Goal: Register for event/course

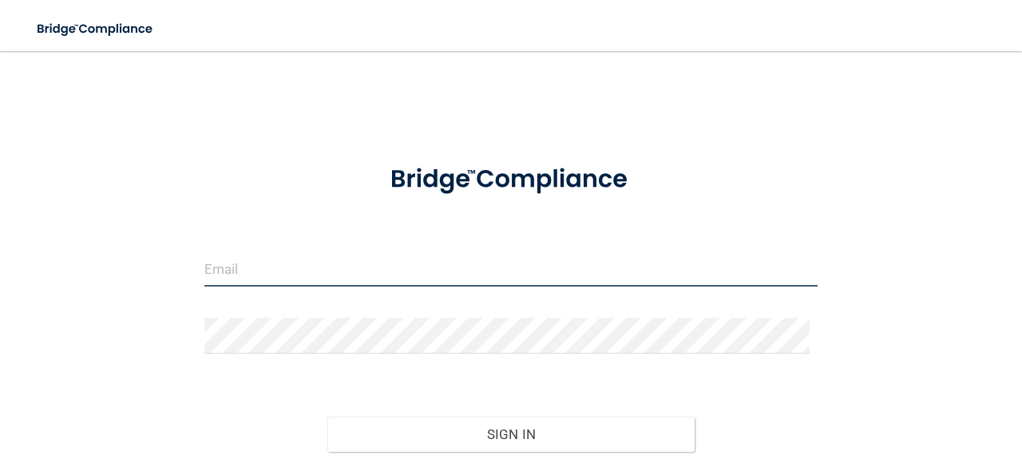
click at [302, 275] on input "email" at bounding box center [510, 269] width 613 height 36
type input "[EMAIL_ADDRESS][DOMAIN_NAME]"
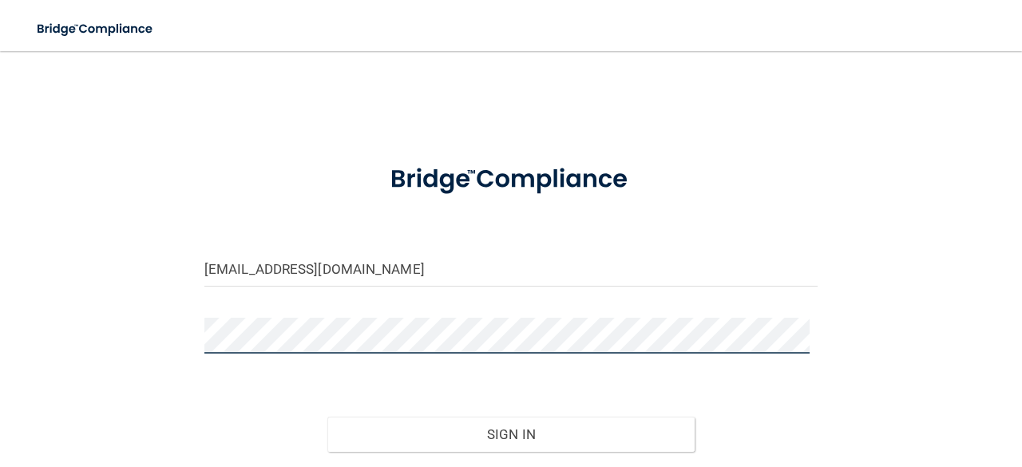
click at [327, 417] on button "Sign In" at bounding box center [511, 434] width 368 height 35
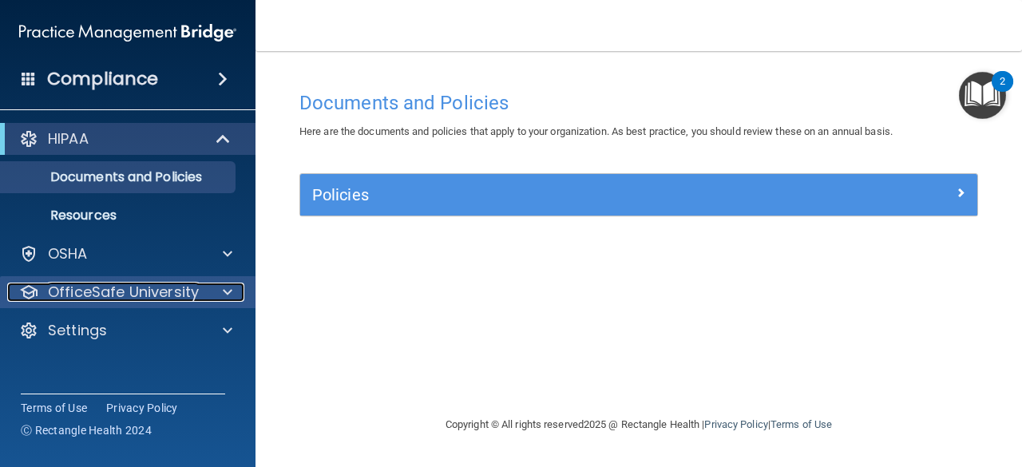
click at [127, 293] on p "OfficeSafe University" at bounding box center [123, 292] width 151 height 19
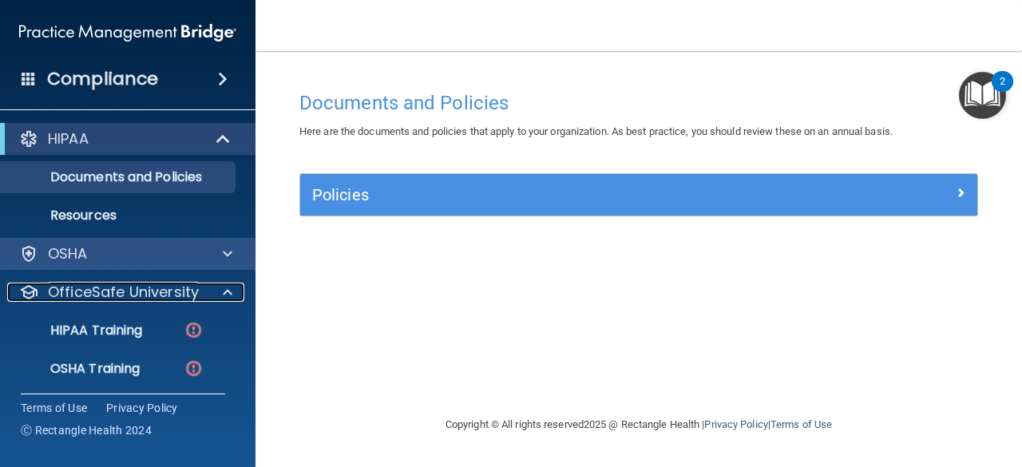
scroll to position [80, 0]
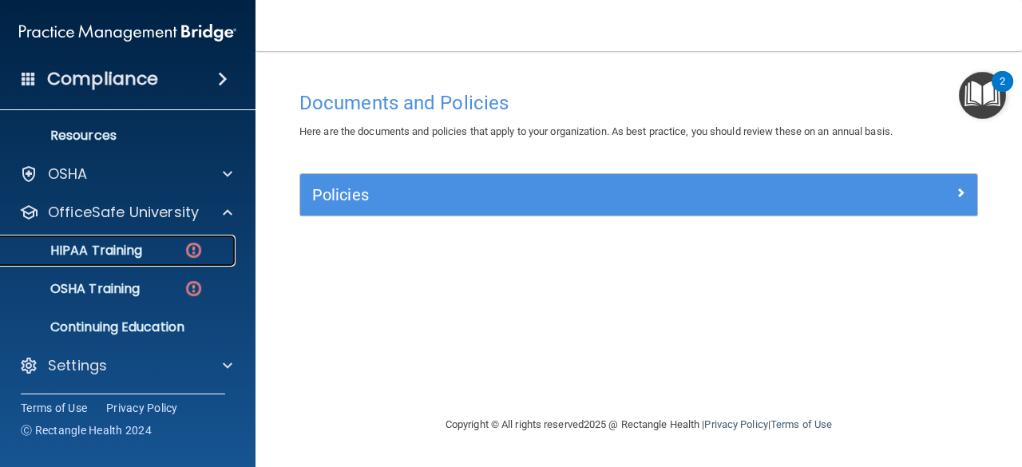
click at [91, 248] on p "HIPAA Training" at bounding box center [76, 251] width 132 height 16
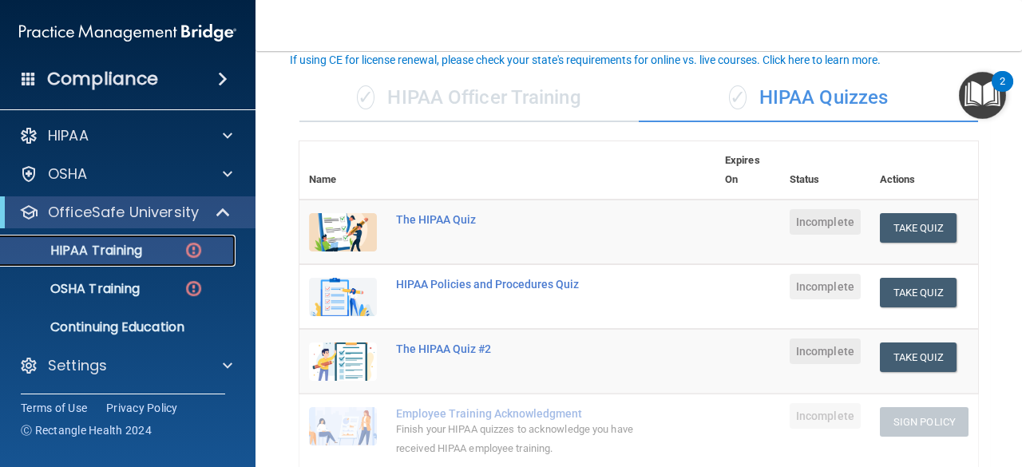
scroll to position [105, 0]
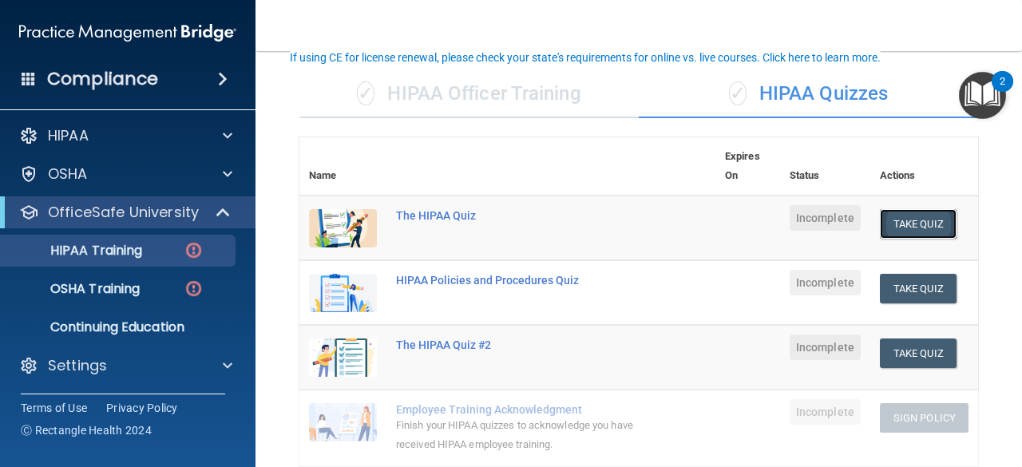
click at [892, 217] on button "Take Quiz" at bounding box center [918, 224] width 77 height 30
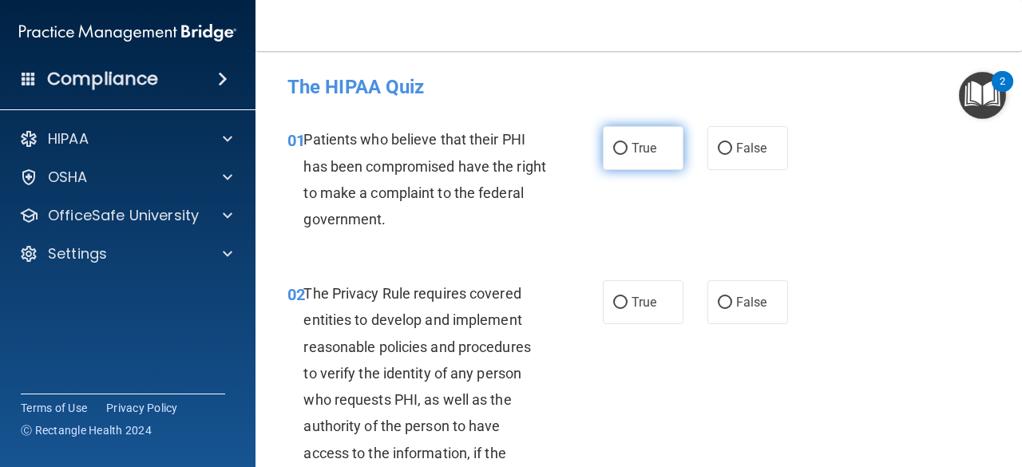
click at [621, 153] on label "True" at bounding box center [643, 148] width 81 height 44
click at [621, 153] on input "True" at bounding box center [620, 149] width 14 height 12
radio input "true"
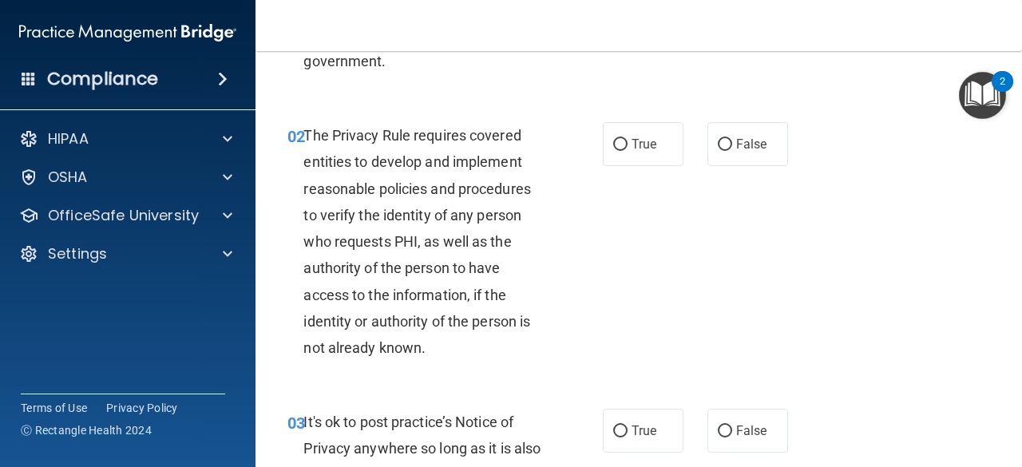
scroll to position [172, 0]
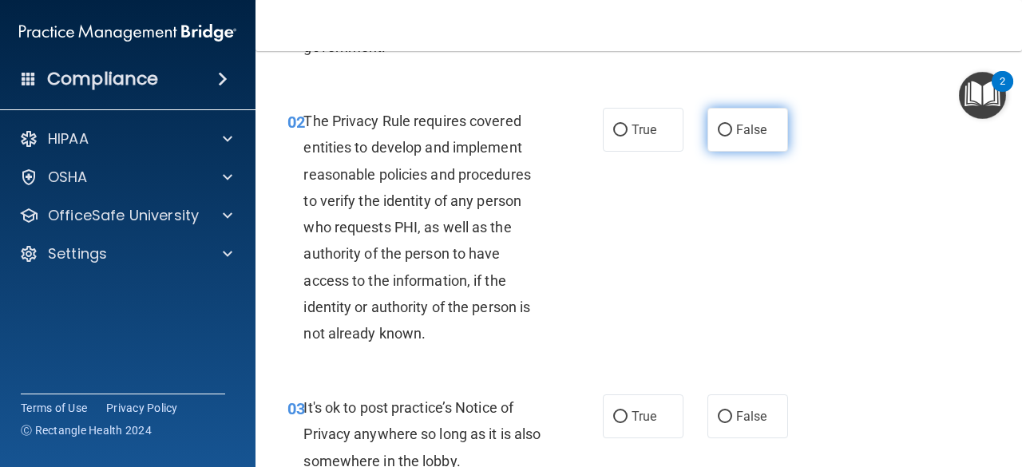
click at [736, 130] on span "False" at bounding box center [751, 129] width 31 height 15
click at [729, 130] on input "False" at bounding box center [725, 131] width 14 height 12
radio input "true"
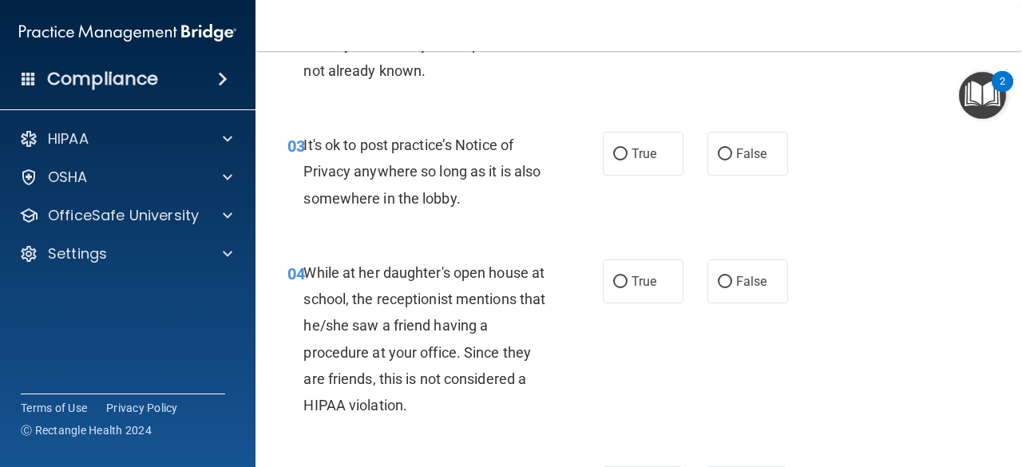
scroll to position [437, 0]
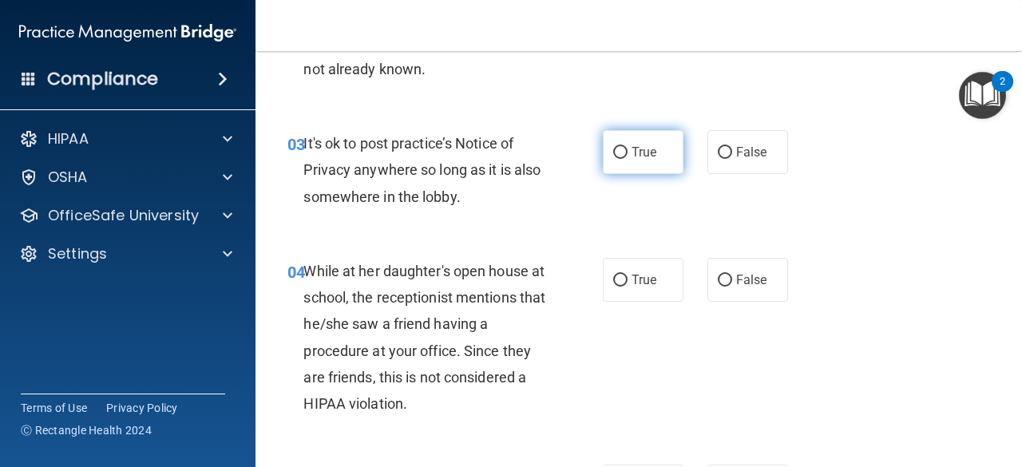
click at [631, 155] on span "True" at bounding box center [643, 151] width 25 height 15
click at [626, 155] on input "True" at bounding box center [620, 153] width 14 height 12
radio input "true"
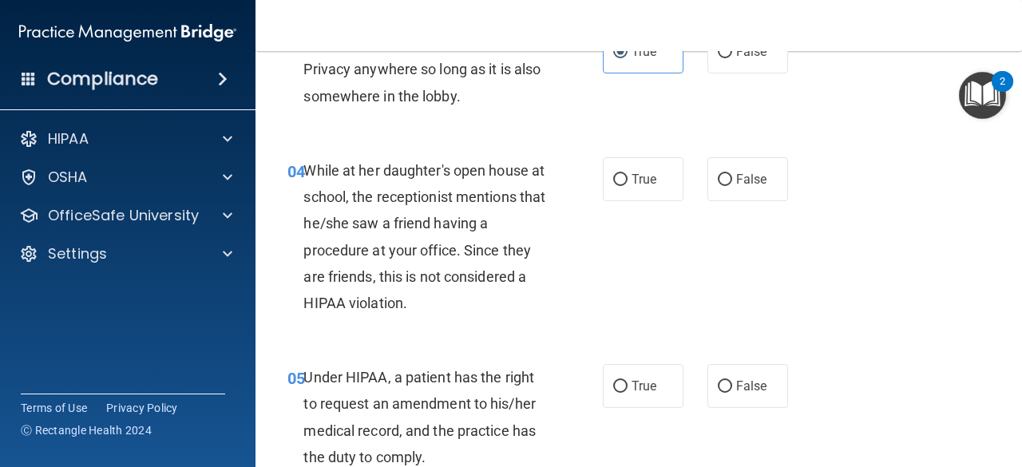
scroll to position [568, 0]
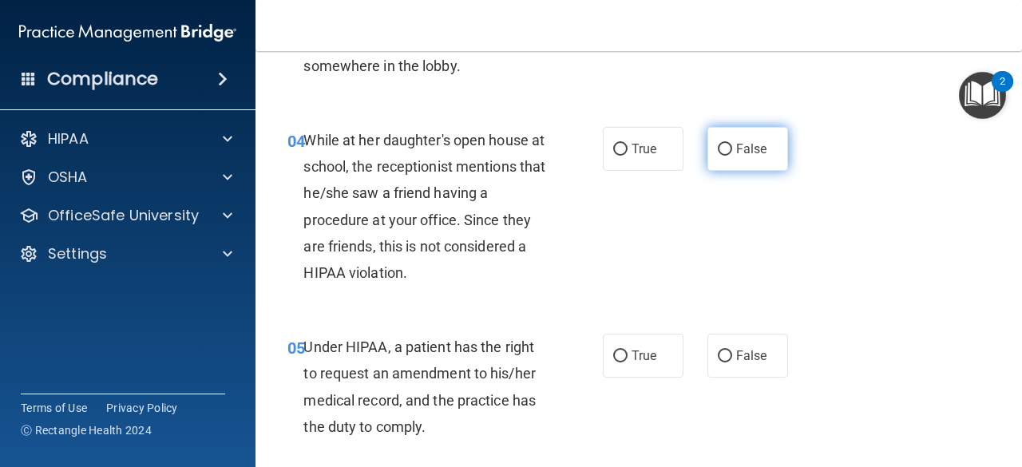
click at [736, 148] on span "False" at bounding box center [751, 148] width 31 height 15
click at [730, 148] on input "False" at bounding box center [725, 150] width 14 height 12
radio input "true"
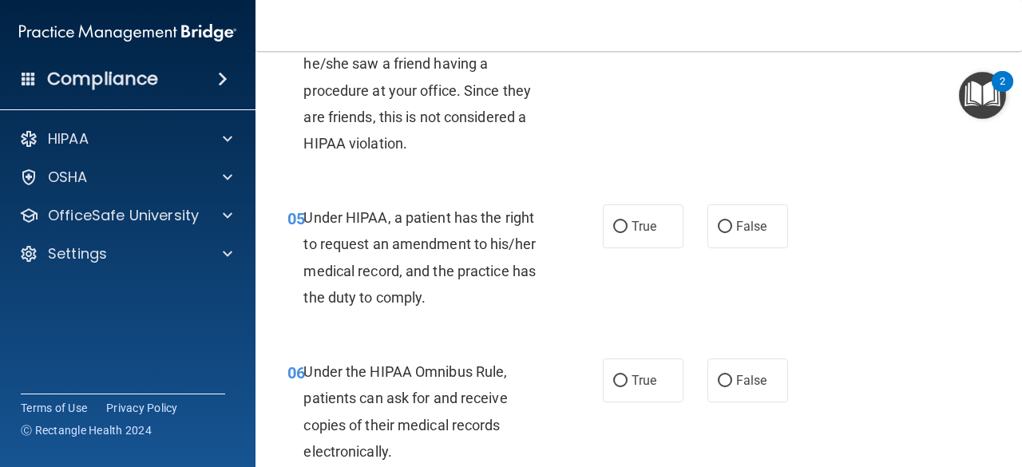
scroll to position [699, 0]
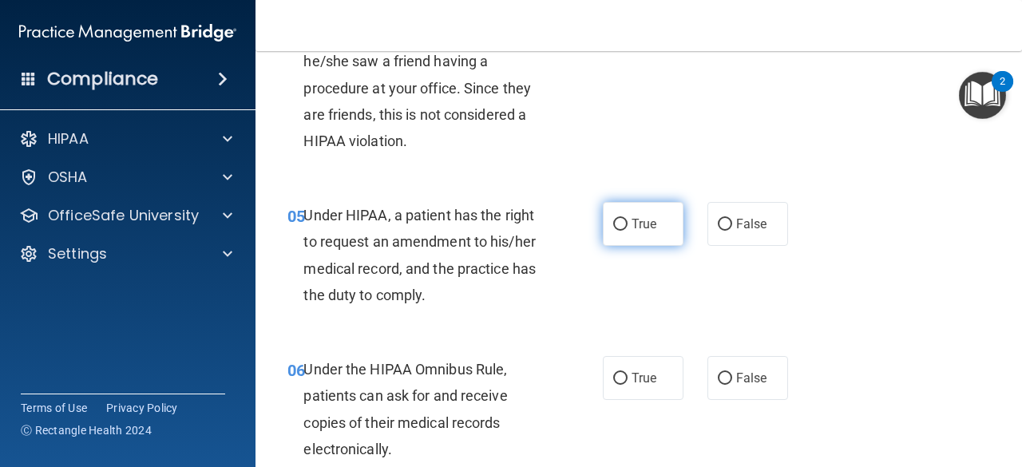
click at [631, 220] on span "True" at bounding box center [643, 223] width 25 height 15
click at [627, 220] on input "True" at bounding box center [620, 225] width 14 height 12
radio input "true"
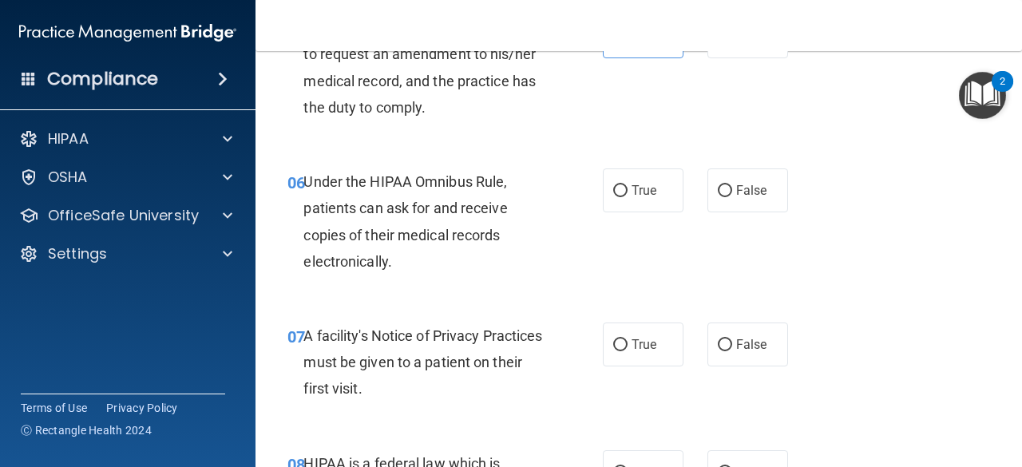
scroll to position [888, 0]
click at [617, 192] on input "True" at bounding box center [620, 190] width 14 height 12
radio input "true"
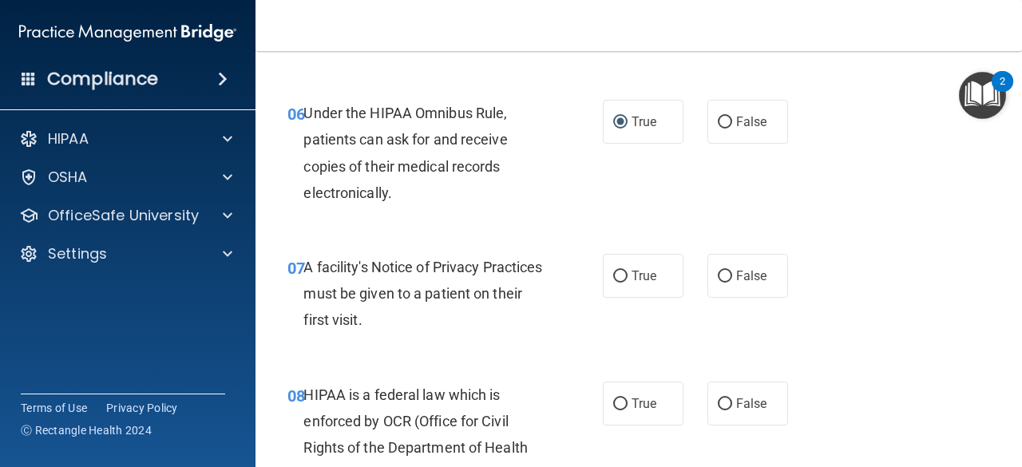
scroll to position [956, 0]
click at [631, 269] on span "True" at bounding box center [643, 274] width 25 height 15
click at [627, 270] on input "True" at bounding box center [620, 276] width 14 height 12
radio input "true"
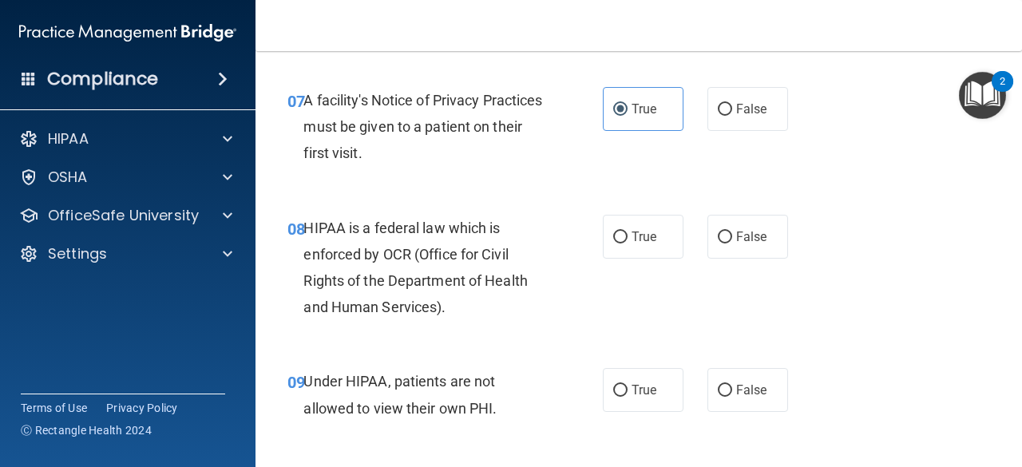
scroll to position [1123, 0]
click at [631, 240] on span "True" at bounding box center [643, 235] width 25 height 15
click at [627, 240] on input "True" at bounding box center [620, 237] width 14 height 12
radio input "true"
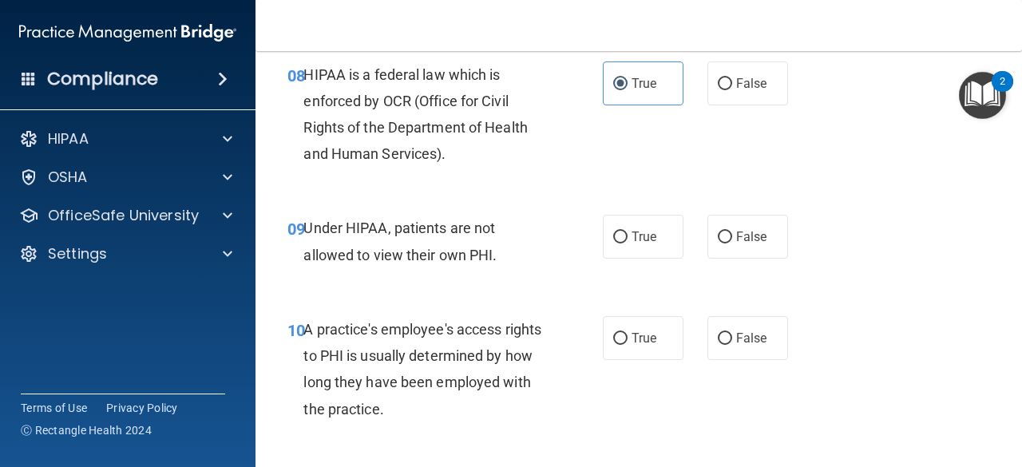
scroll to position [1288, 0]
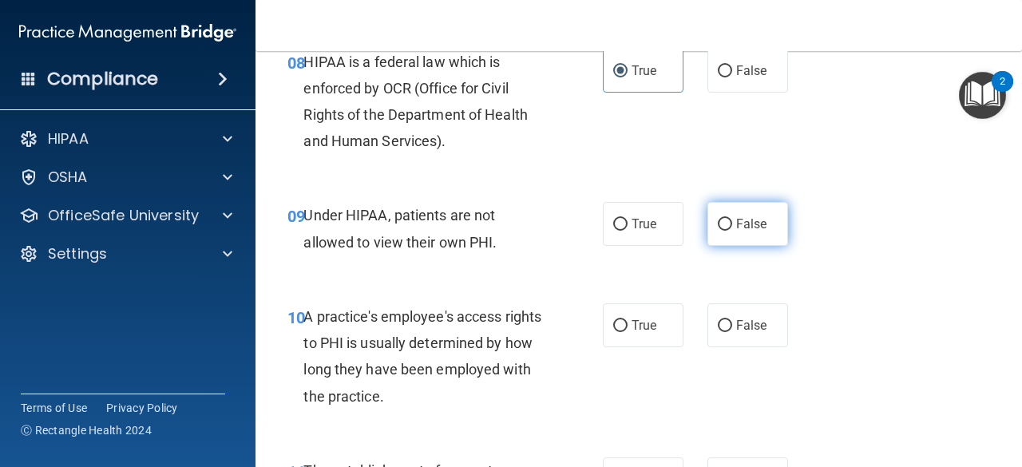
click at [746, 232] on label "False" at bounding box center [747, 224] width 81 height 44
click at [732, 231] on input "False" at bounding box center [725, 225] width 14 height 12
radio input "true"
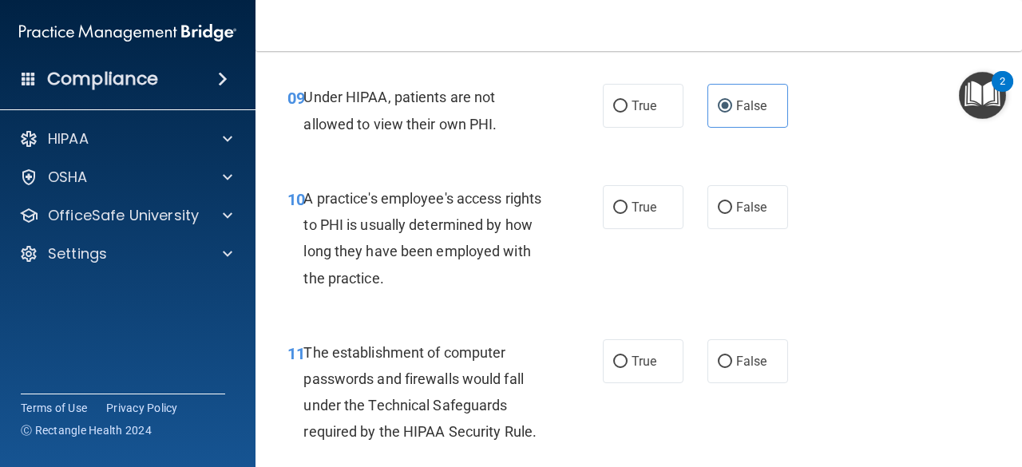
scroll to position [1407, 0]
click at [747, 204] on span "False" at bounding box center [751, 206] width 31 height 15
click at [732, 204] on input "False" at bounding box center [725, 207] width 14 height 12
radio input "true"
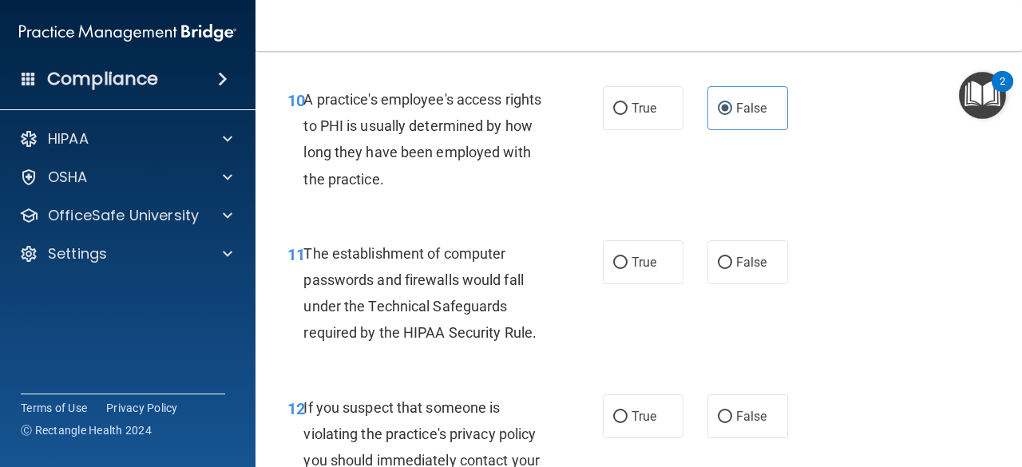
scroll to position [1506, 0]
click at [631, 263] on span "True" at bounding box center [643, 261] width 25 height 15
click at [625, 263] on input "True" at bounding box center [620, 262] width 14 height 12
radio input "true"
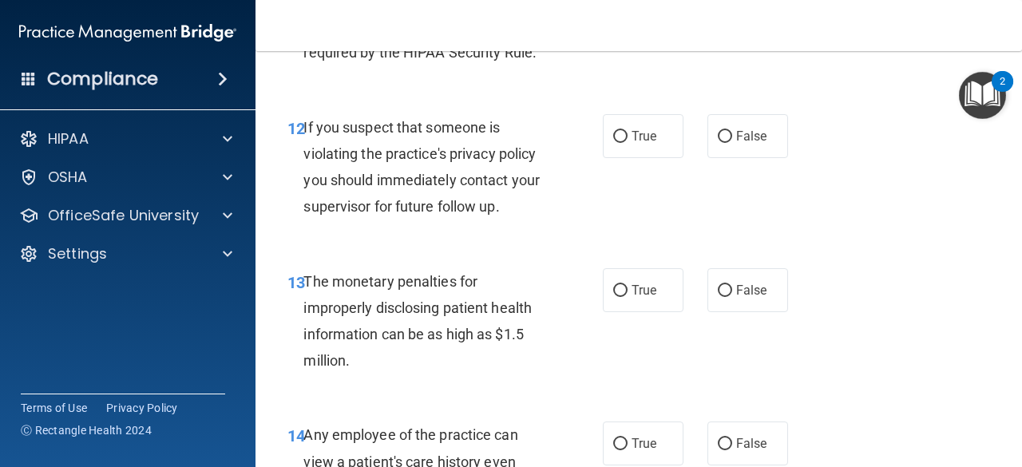
scroll to position [1786, 0]
click at [619, 141] on input "True" at bounding box center [620, 136] width 14 height 12
radio input "true"
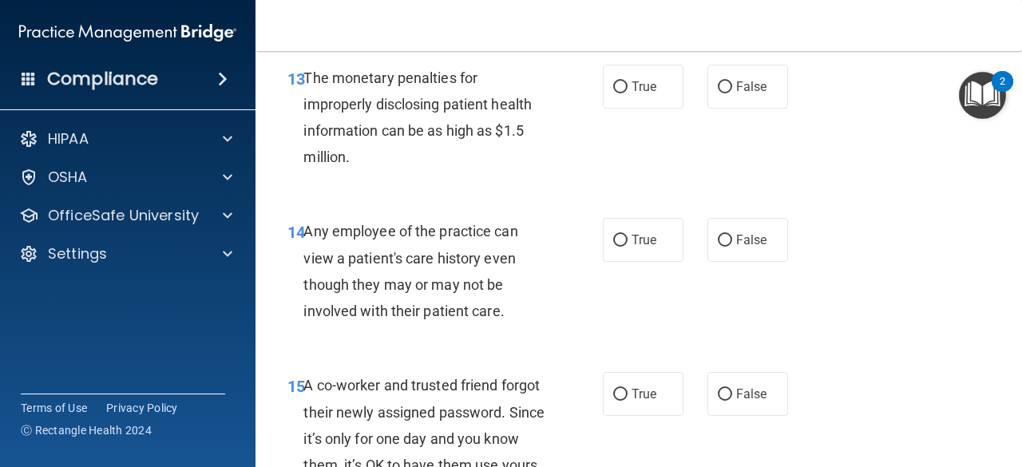
scroll to position [1990, 0]
click at [656, 93] on label "True" at bounding box center [643, 86] width 81 height 44
click at [627, 93] on input "True" at bounding box center [620, 87] width 14 height 12
radio input "true"
click at [754, 237] on span "False" at bounding box center [751, 238] width 31 height 15
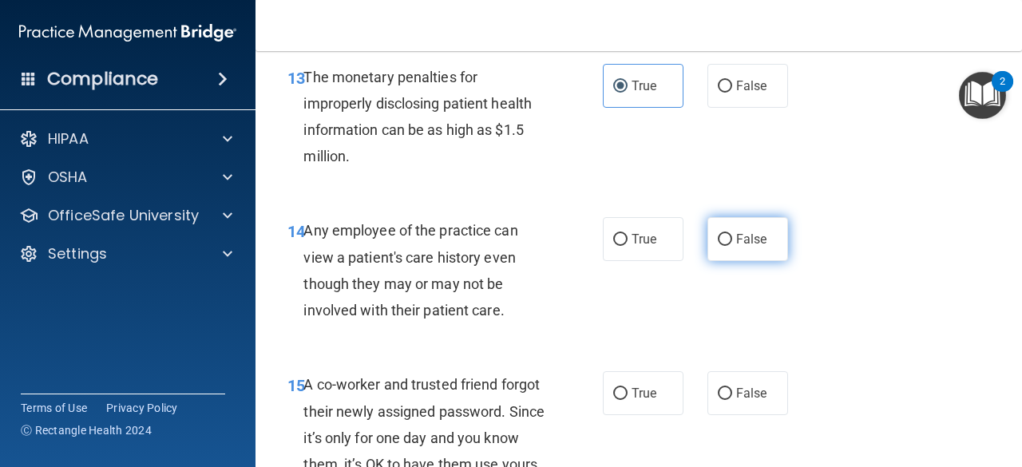
click at [732, 237] on input "False" at bounding box center [725, 240] width 14 height 12
radio input "true"
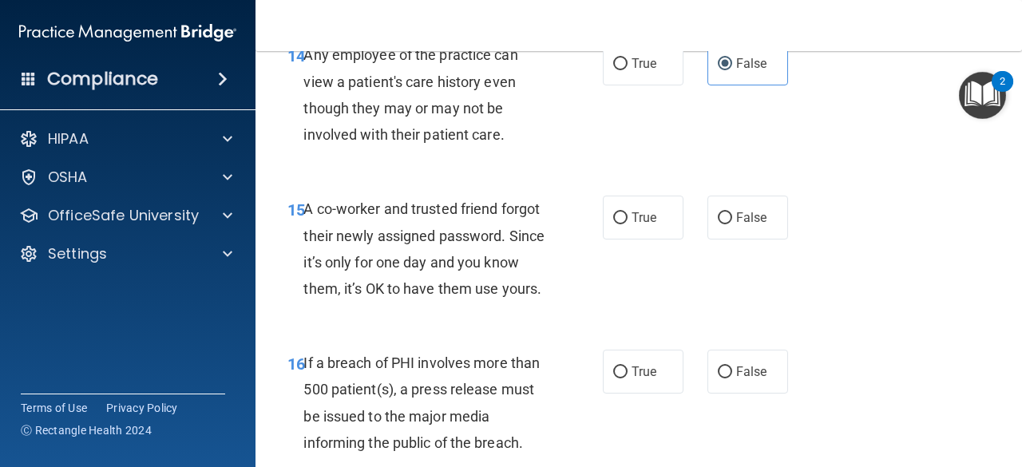
scroll to position [2174, 0]
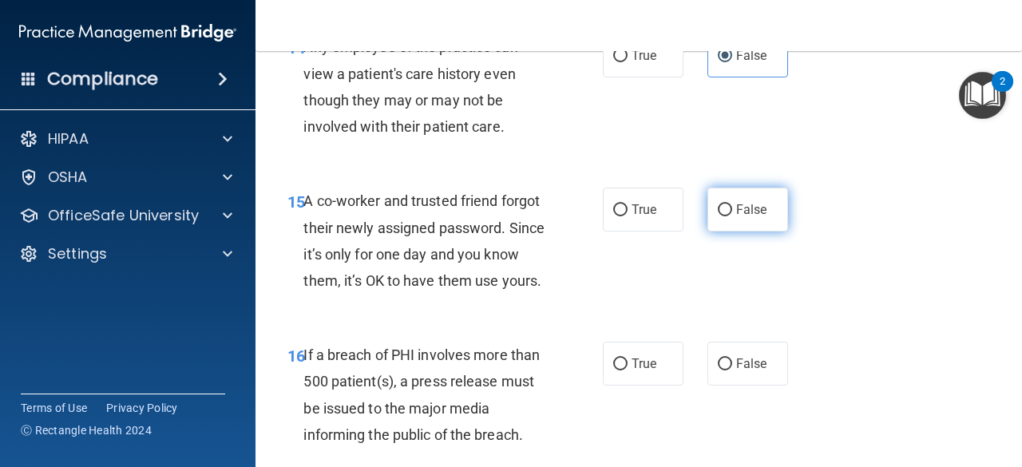
click at [736, 218] on label "False" at bounding box center [747, 210] width 81 height 44
click at [732, 216] on input "False" at bounding box center [725, 210] width 14 height 12
radio input "true"
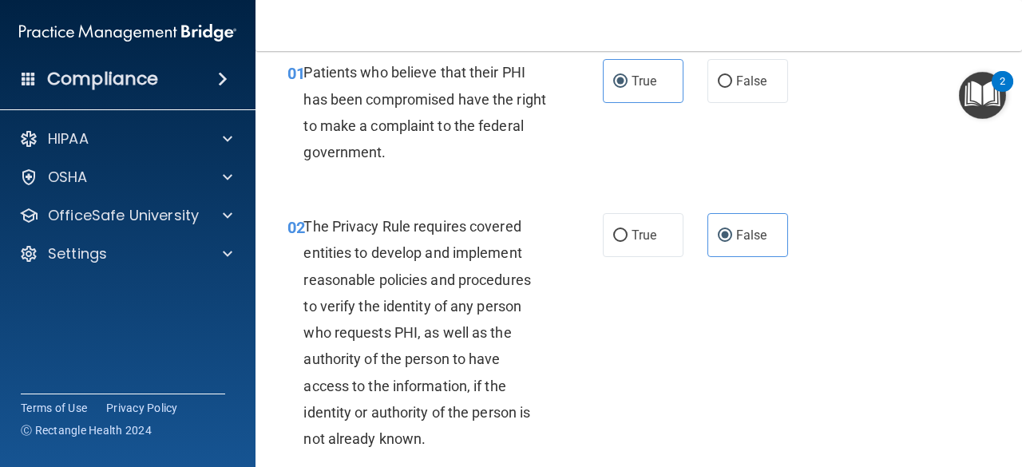
scroll to position [68, 0]
click at [631, 235] on span "True" at bounding box center [643, 234] width 25 height 15
click at [627, 235] on input "True" at bounding box center [620, 235] width 14 height 12
radio input "true"
radio input "false"
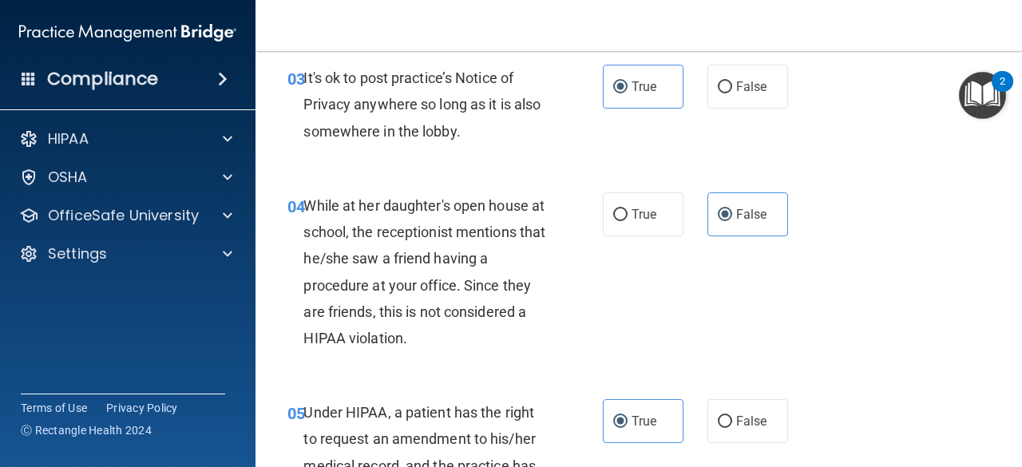
scroll to position [503, 0]
click at [741, 90] on span "False" at bounding box center [751, 85] width 31 height 15
click at [732, 90] on input "False" at bounding box center [725, 87] width 14 height 12
radio input "true"
radio input "false"
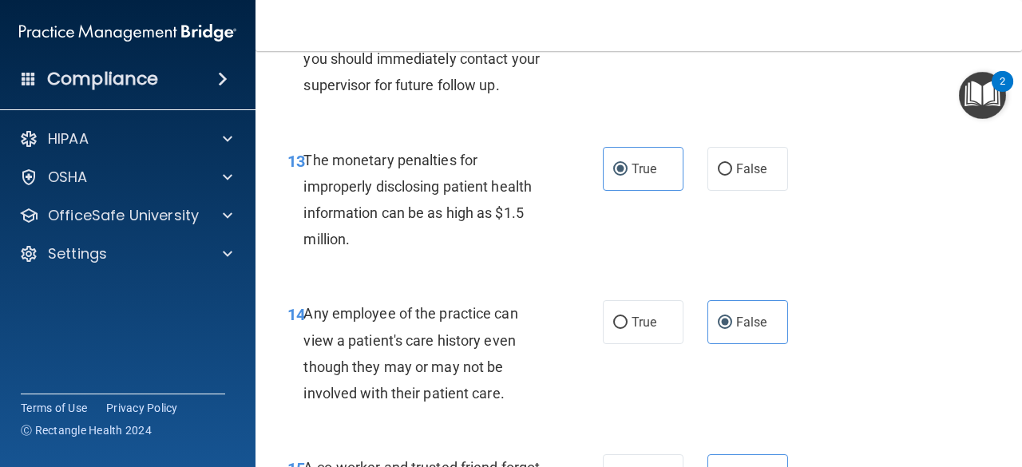
scroll to position [1909, 0]
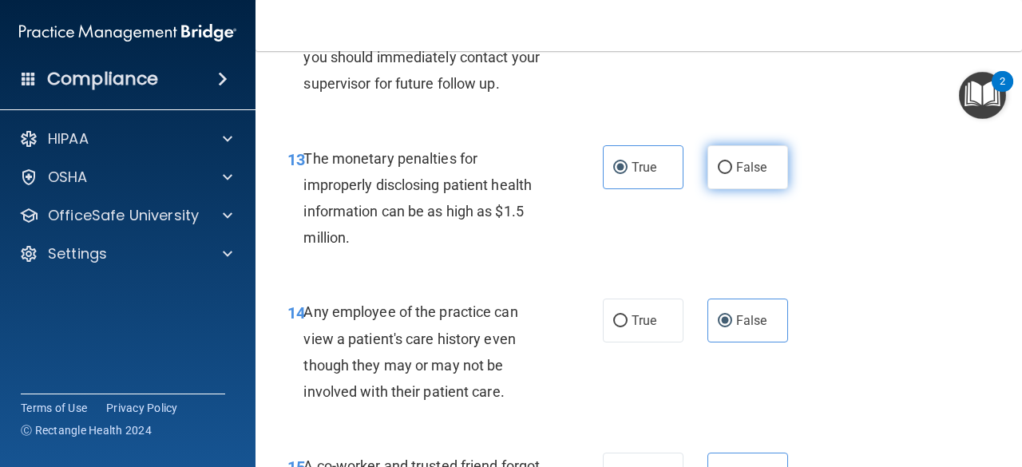
click at [747, 160] on span "False" at bounding box center [751, 167] width 31 height 15
click at [732, 162] on input "False" at bounding box center [725, 168] width 14 height 12
radio input "true"
radio input "false"
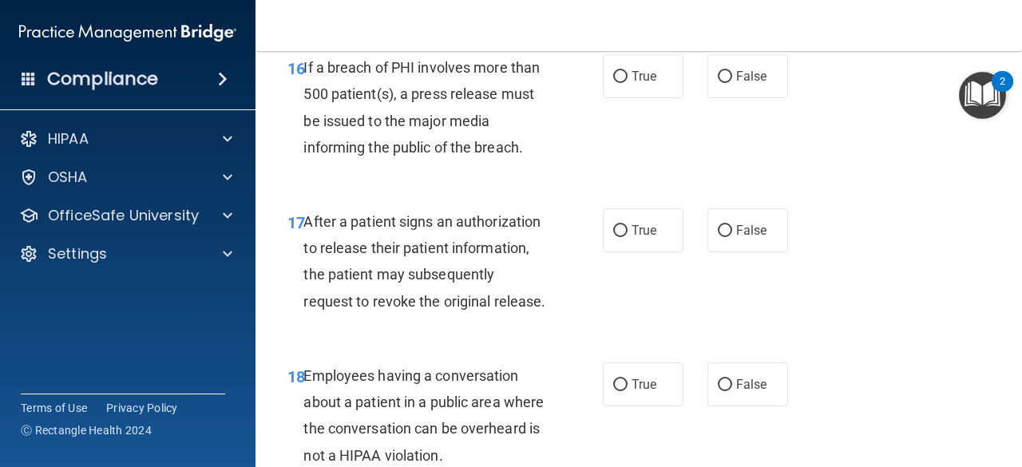
scroll to position [2464, 0]
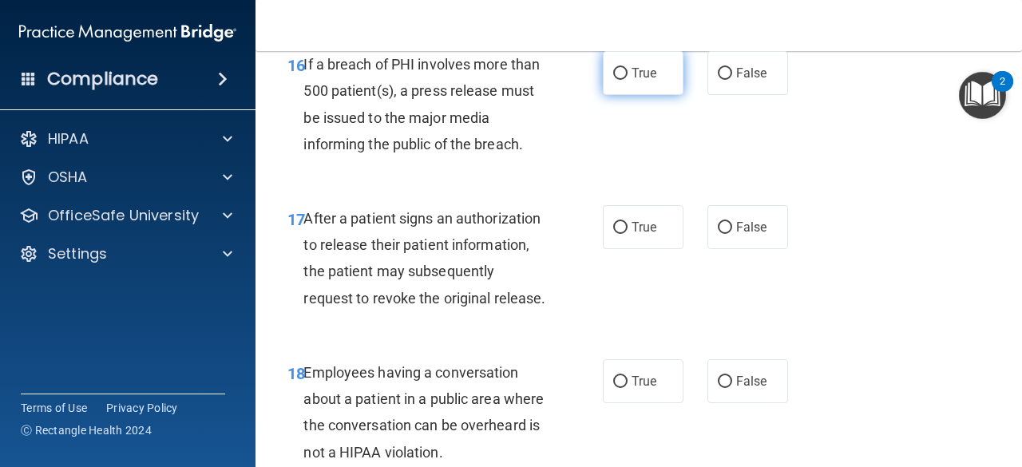
click at [634, 95] on label "True" at bounding box center [643, 73] width 81 height 44
click at [627, 80] on input "True" at bounding box center [620, 74] width 14 height 12
radio input "true"
click at [655, 244] on label "True" at bounding box center [643, 227] width 81 height 44
click at [627, 234] on input "True" at bounding box center [620, 228] width 14 height 12
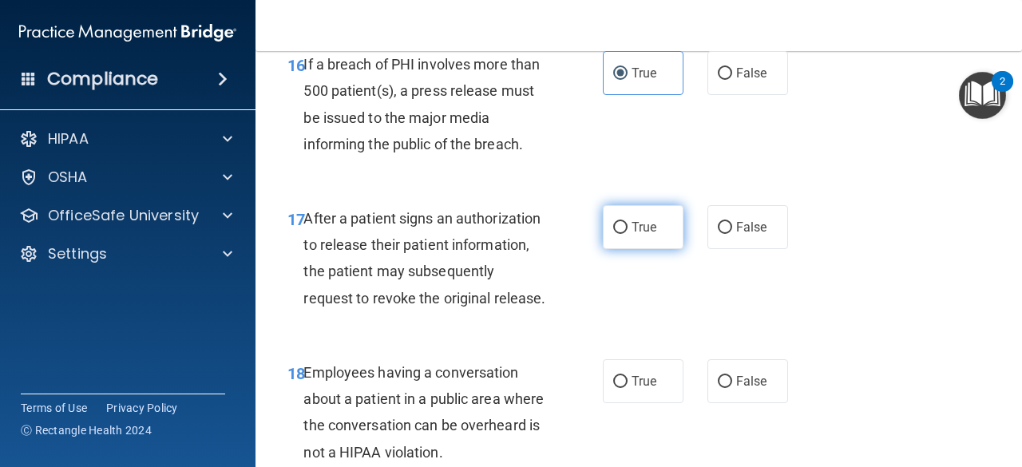
radio input "true"
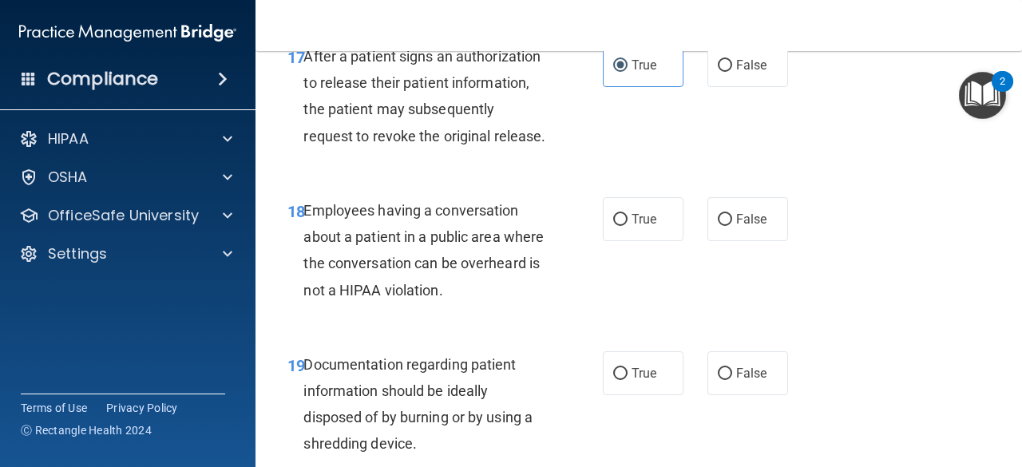
scroll to position [2627, 0]
click at [726, 240] on label "False" at bounding box center [747, 218] width 81 height 44
click at [726, 225] on input "False" at bounding box center [725, 219] width 14 height 12
radio input "true"
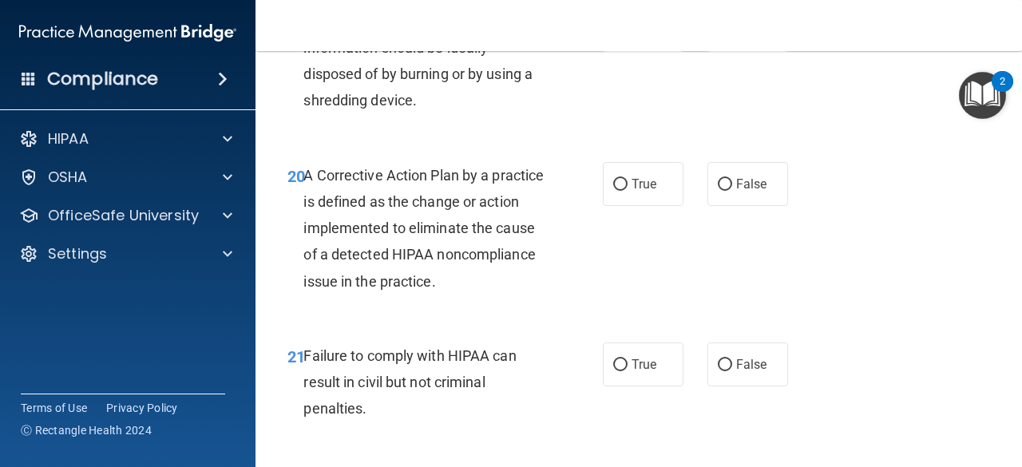
scroll to position [2970, 0]
click at [631, 37] on span "True" at bounding box center [643, 29] width 25 height 15
click at [627, 36] on input "True" at bounding box center [620, 30] width 14 height 12
radio input "true"
click at [640, 191] on span "True" at bounding box center [643, 183] width 25 height 15
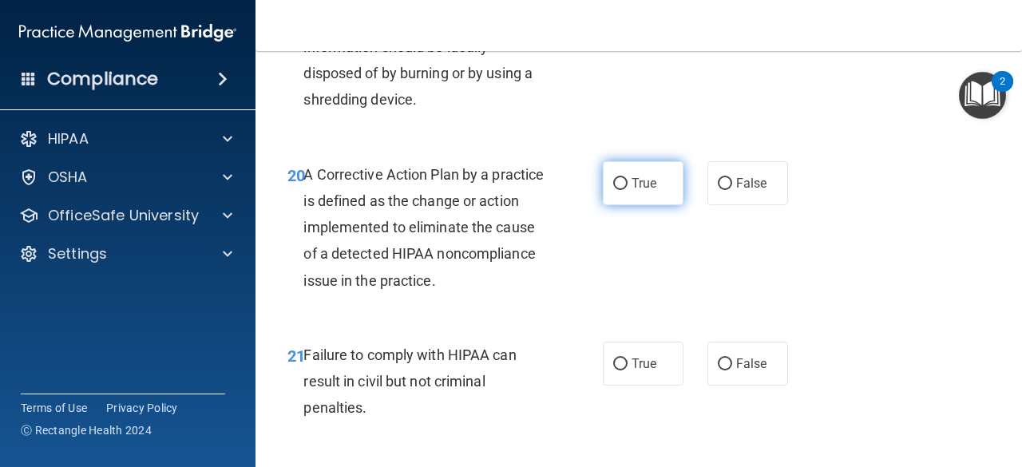
click at [627, 190] on input "True" at bounding box center [620, 184] width 14 height 12
radio input "true"
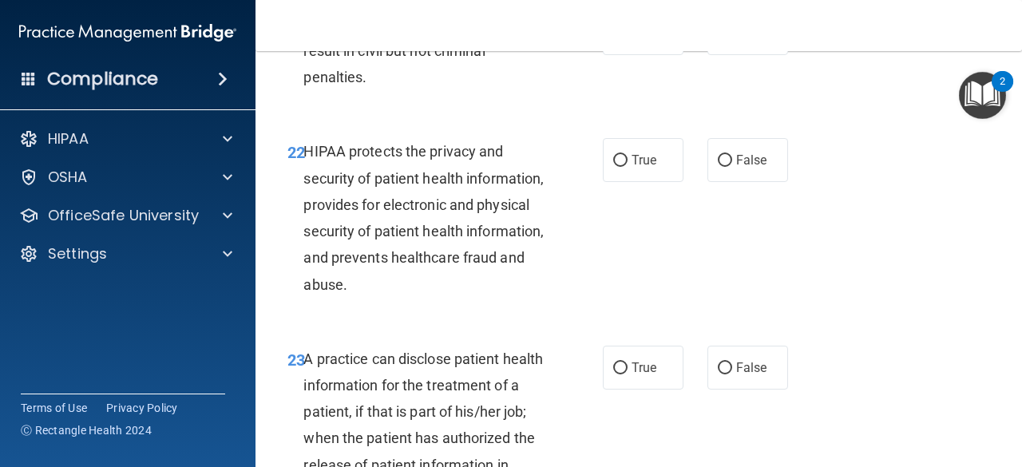
scroll to position [3301, 0]
click at [756, 54] on label "False" at bounding box center [747, 32] width 81 height 44
click at [732, 39] on input "False" at bounding box center [725, 33] width 14 height 12
radio input "true"
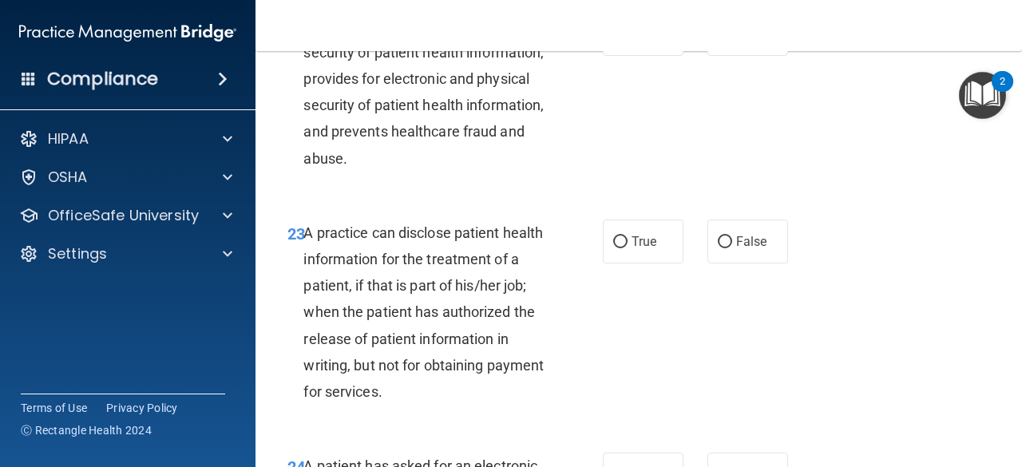
scroll to position [3428, 0]
click at [623, 55] on label "True" at bounding box center [643, 33] width 81 height 44
click at [623, 40] on input "True" at bounding box center [620, 34] width 14 height 12
radio input "true"
click at [723, 247] on input "False" at bounding box center [725, 241] width 14 height 12
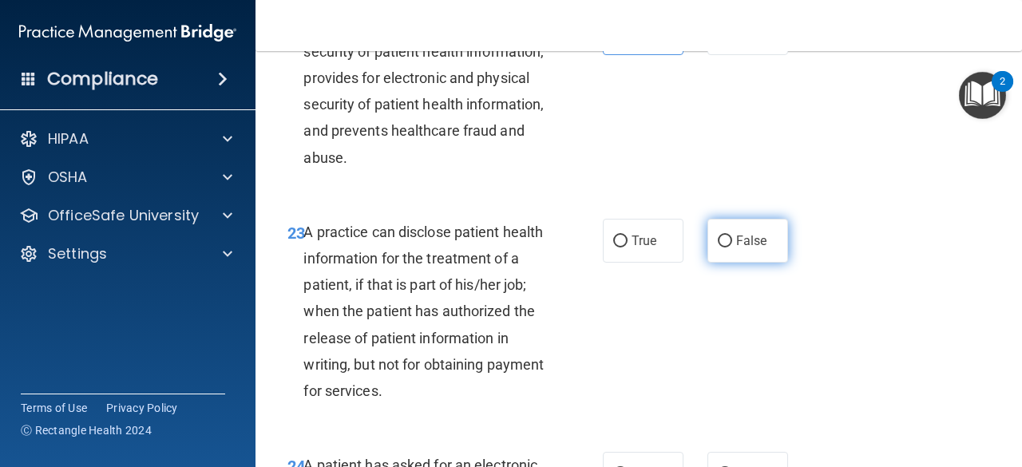
radio input "true"
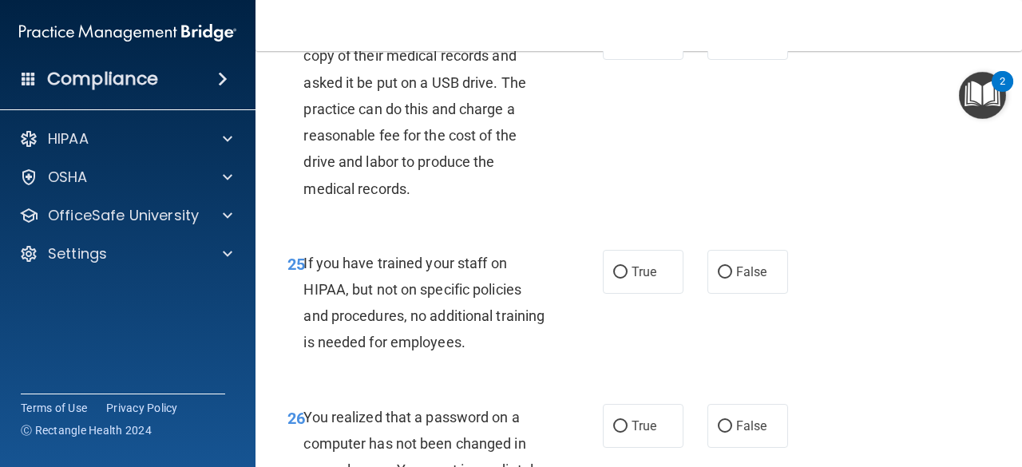
scroll to position [3864, 0]
click at [640, 45] on span "True" at bounding box center [643, 37] width 25 height 15
click at [627, 44] on input "True" at bounding box center [620, 38] width 14 height 12
radio input "true"
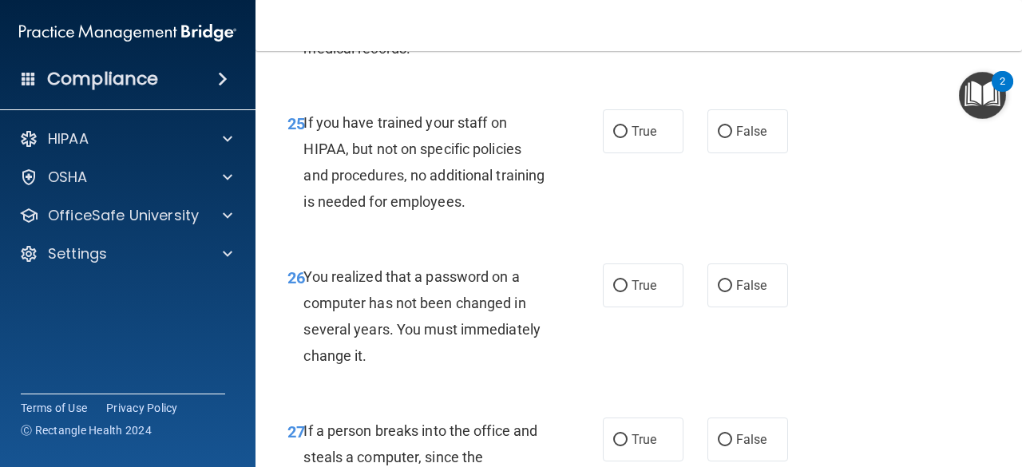
scroll to position [4005, 0]
click at [726, 152] on label "False" at bounding box center [747, 131] width 81 height 44
click at [726, 137] on input "False" at bounding box center [725, 131] width 14 height 12
radio input "true"
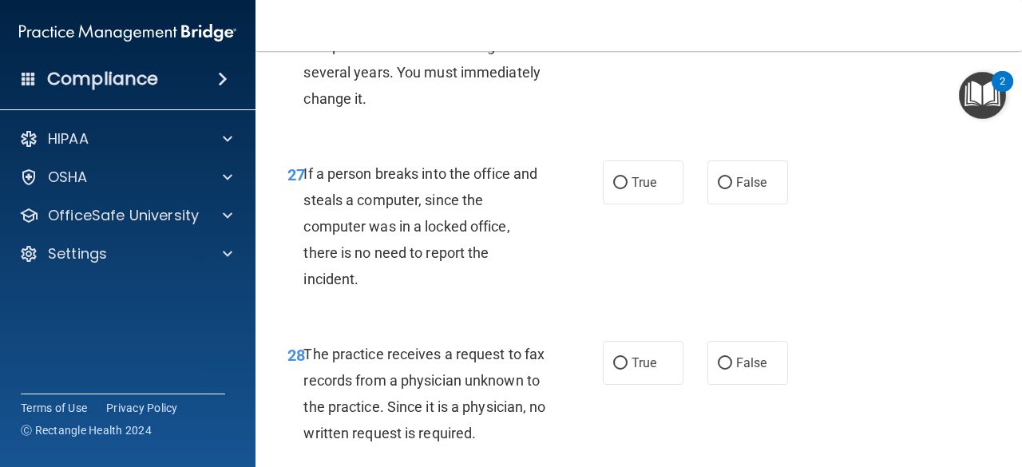
scroll to position [4262, 0]
click at [635, 49] on label "True" at bounding box center [643, 28] width 81 height 44
click at [627, 34] on input "True" at bounding box center [620, 28] width 14 height 12
radio input "true"
click at [728, 204] on label "False" at bounding box center [747, 182] width 81 height 44
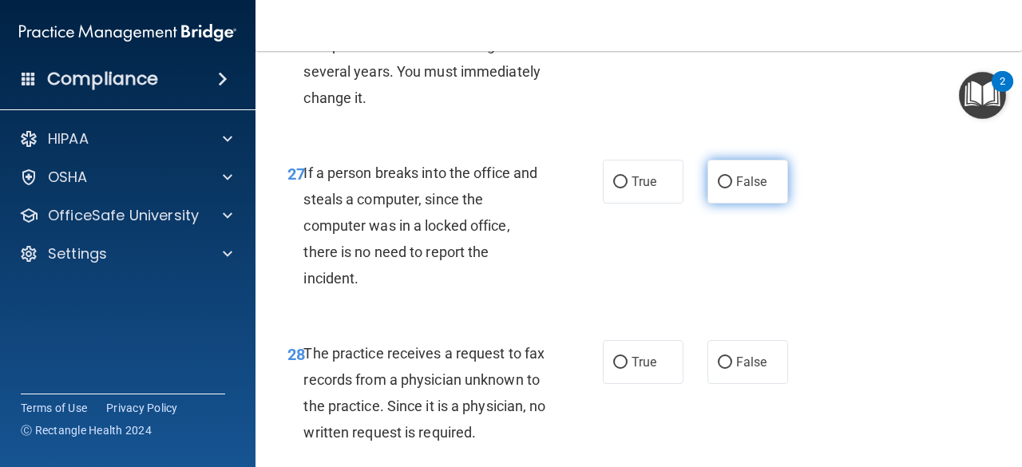
click at [728, 188] on input "False" at bounding box center [725, 182] width 14 height 12
radio input "true"
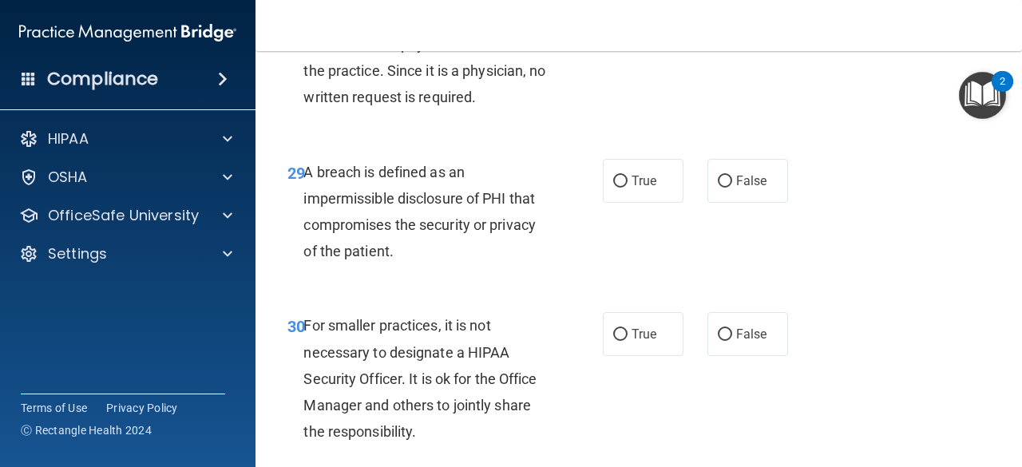
scroll to position [4600, 0]
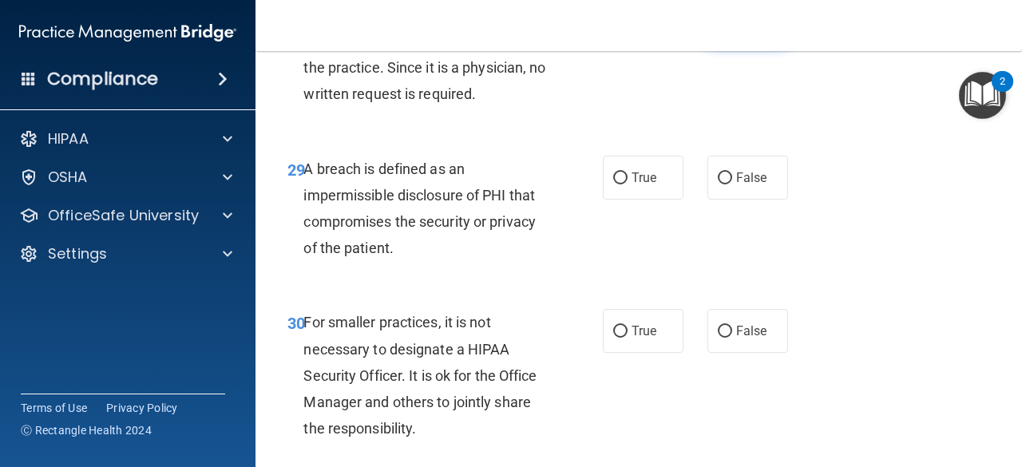
click at [736, 31] on span "False" at bounding box center [751, 23] width 31 height 15
click at [732, 30] on input "False" at bounding box center [725, 24] width 14 height 12
radio input "true"
click at [624, 200] on label "True" at bounding box center [643, 178] width 81 height 44
click at [624, 184] on input "True" at bounding box center [620, 178] width 14 height 12
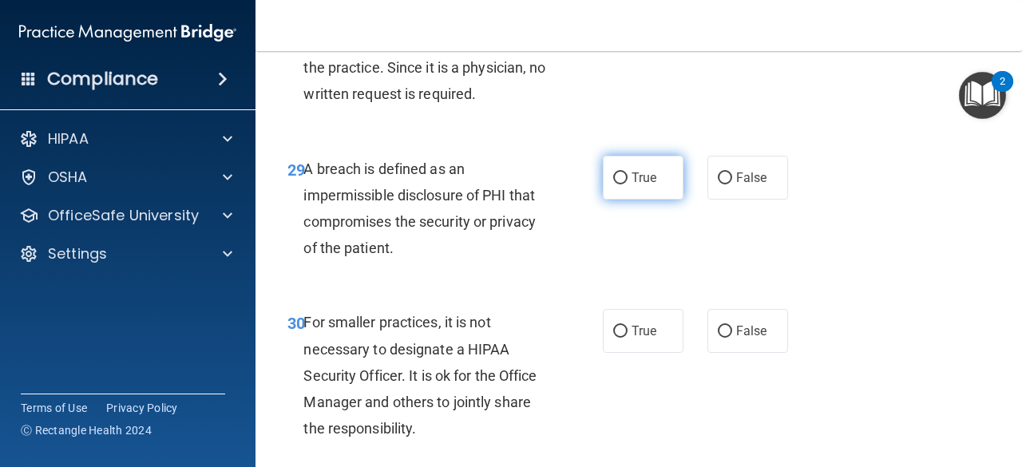
radio input "true"
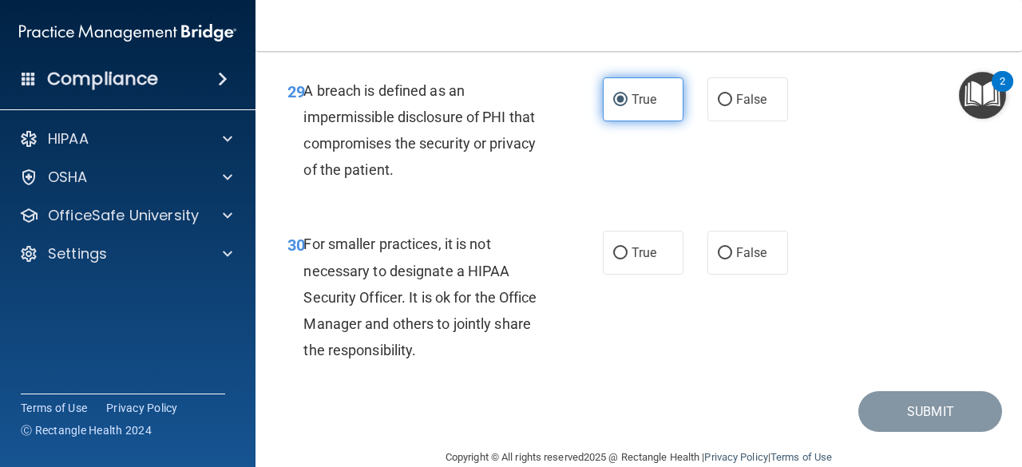
scroll to position [4693, 0]
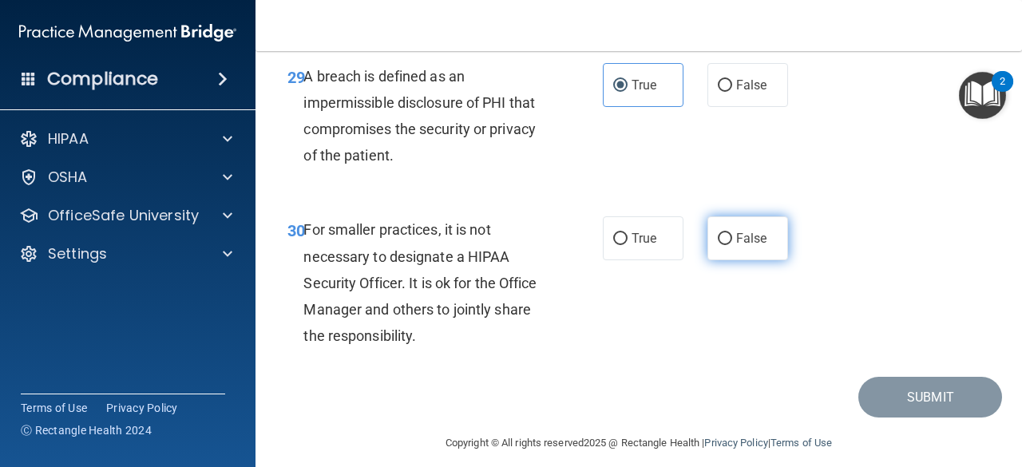
click at [736, 246] on span "False" at bounding box center [751, 238] width 31 height 15
click at [730, 245] on input "False" at bounding box center [725, 239] width 14 height 12
radio input "true"
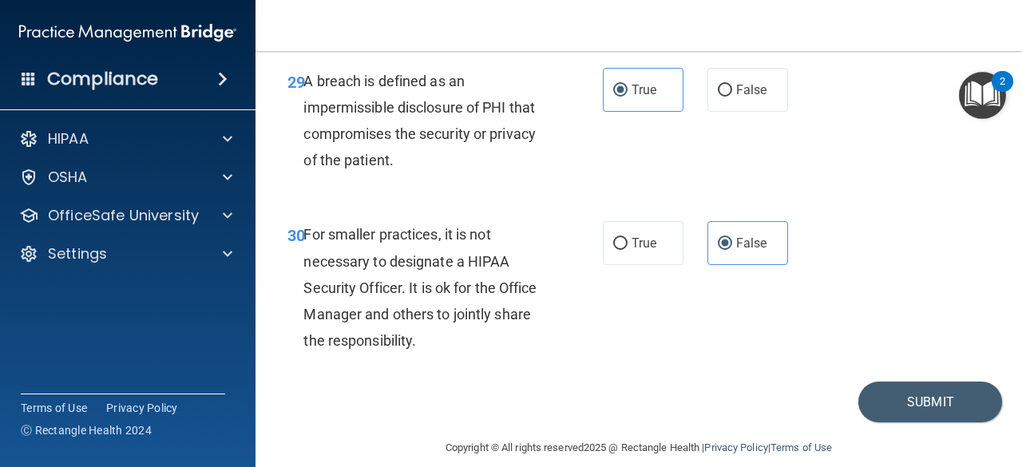
scroll to position [4786, 0]
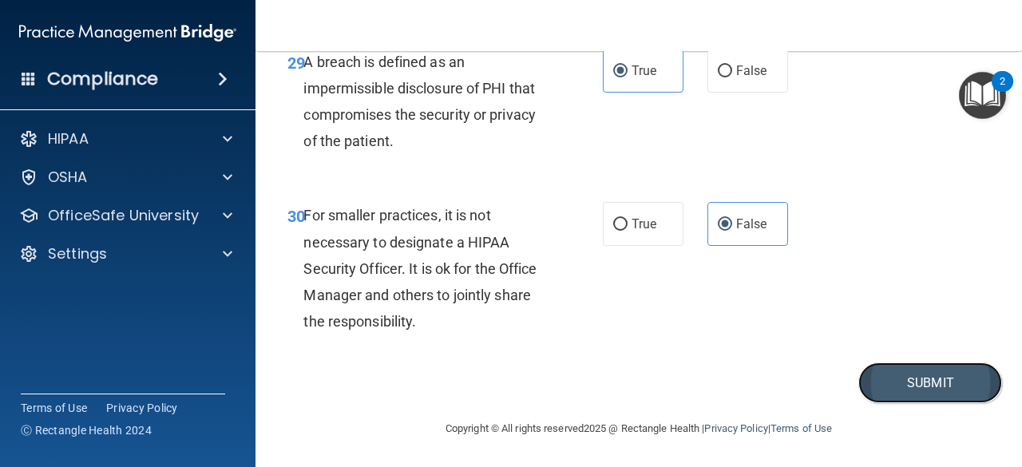
click at [902, 398] on button "Submit" at bounding box center [930, 382] width 144 height 41
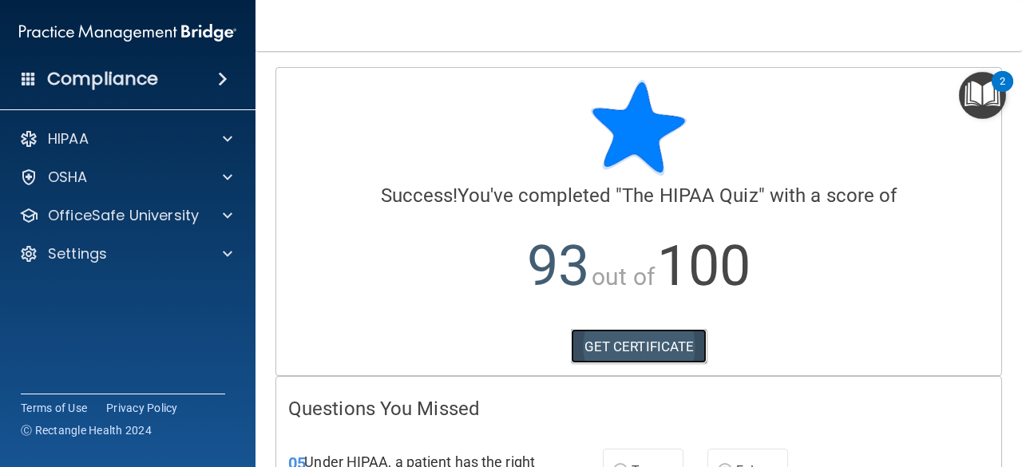
click at [618, 336] on link "GET CERTIFICATE" at bounding box center [639, 346] width 136 height 35
